Goal: Obtain resource: Download file/media

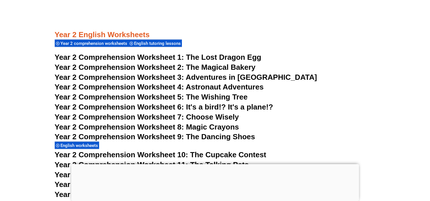
scroll to position [1372, 0]
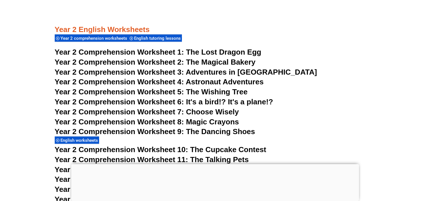
click at [165, 53] on span "Year 2 Comprehension Worksheet 1:" at bounding box center [119, 52] width 129 height 9
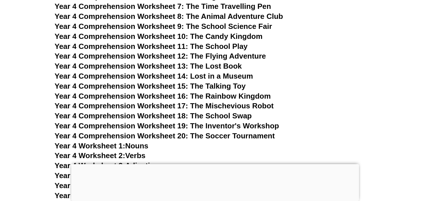
scroll to position [2438, 0]
click at [252, 135] on span "Year 4 Comprehension Worksheet 20: The Soccer Tournament" at bounding box center [165, 136] width 220 height 9
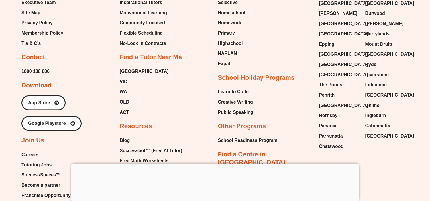
scroll to position [6100, 0]
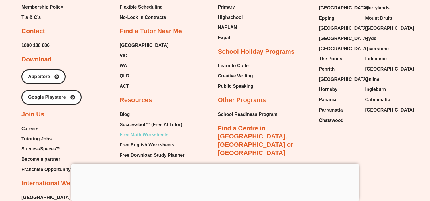
click at [147, 131] on span "Free Math Worksheets" at bounding box center [144, 135] width 49 height 9
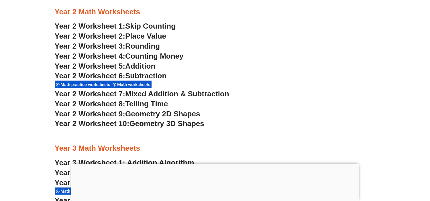
scroll to position [696, 0]
click at [153, 116] on span "Geometry 2D Shapes" at bounding box center [162, 113] width 75 height 9
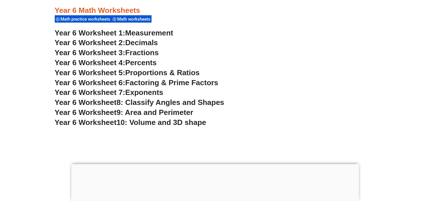
scroll to position [1325, 0]
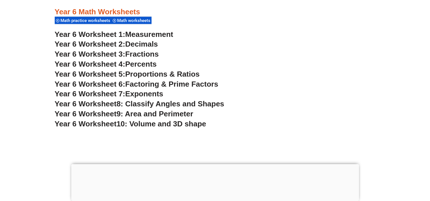
click at [248, 85] on h3 "Year 6 Worksheet 6: Factoring & Prime Factors" at bounding box center [215, 85] width 321 height 10
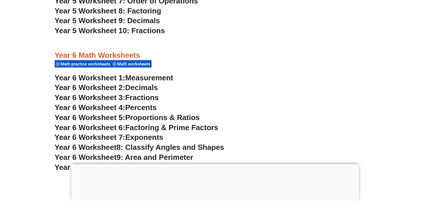
scroll to position [1263, 0]
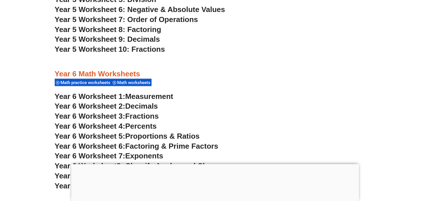
click at [190, 55] on div at bounding box center [215, 62] width 321 height 14
